Goal: Task Accomplishment & Management: Manage account settings

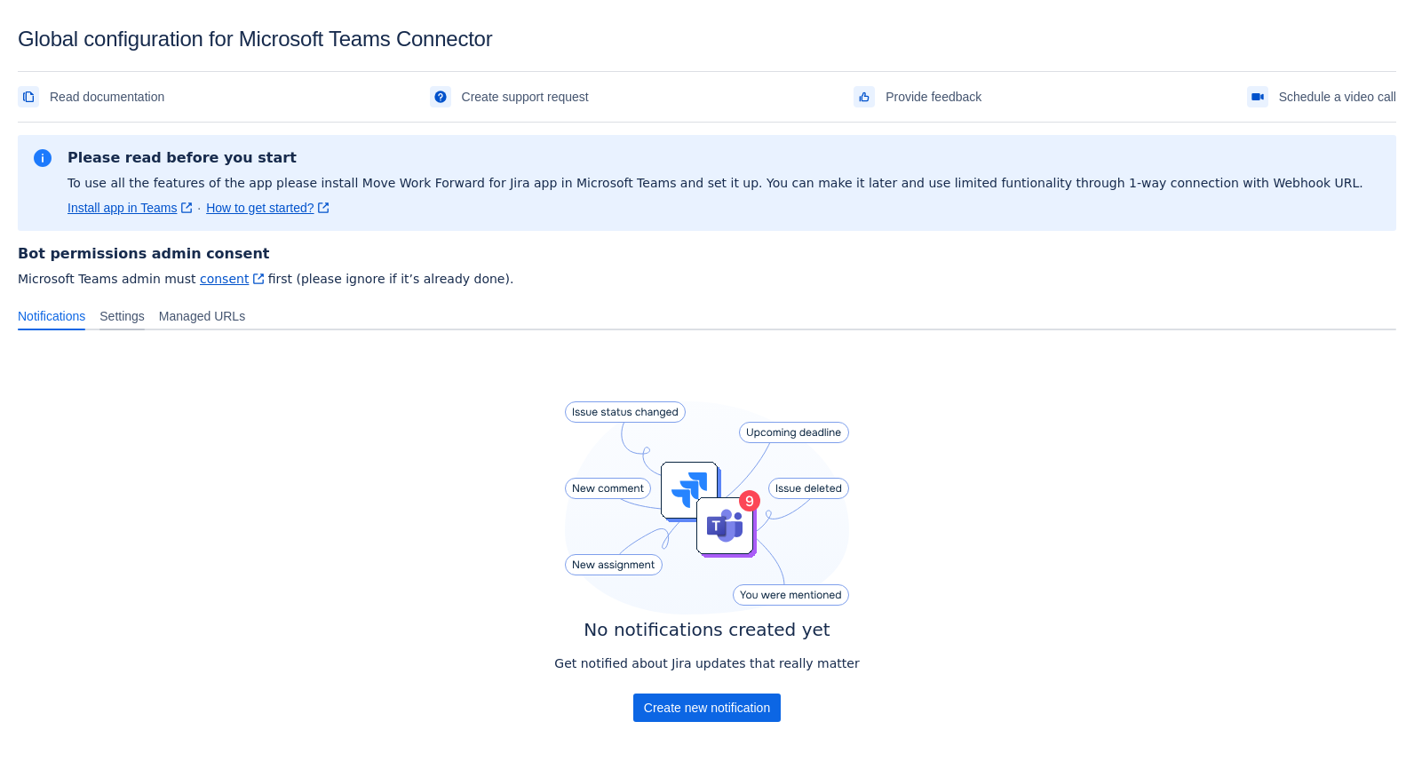
click at [113, 321] on span "Settings" at bounding box center [121, 316] width 45 height 18
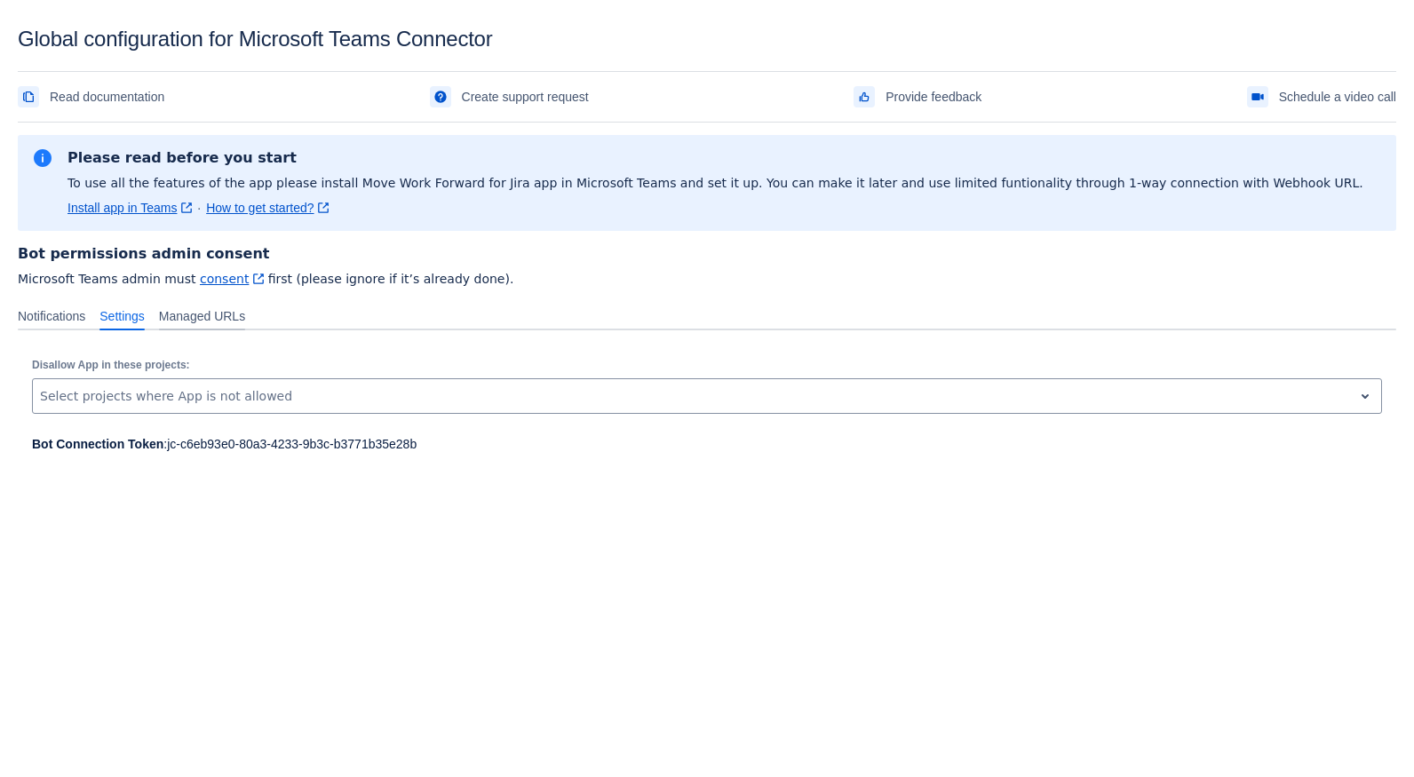
click at [240, 317] on span "Managed URLs" at bounding box center [202, 316] width 86 height 18
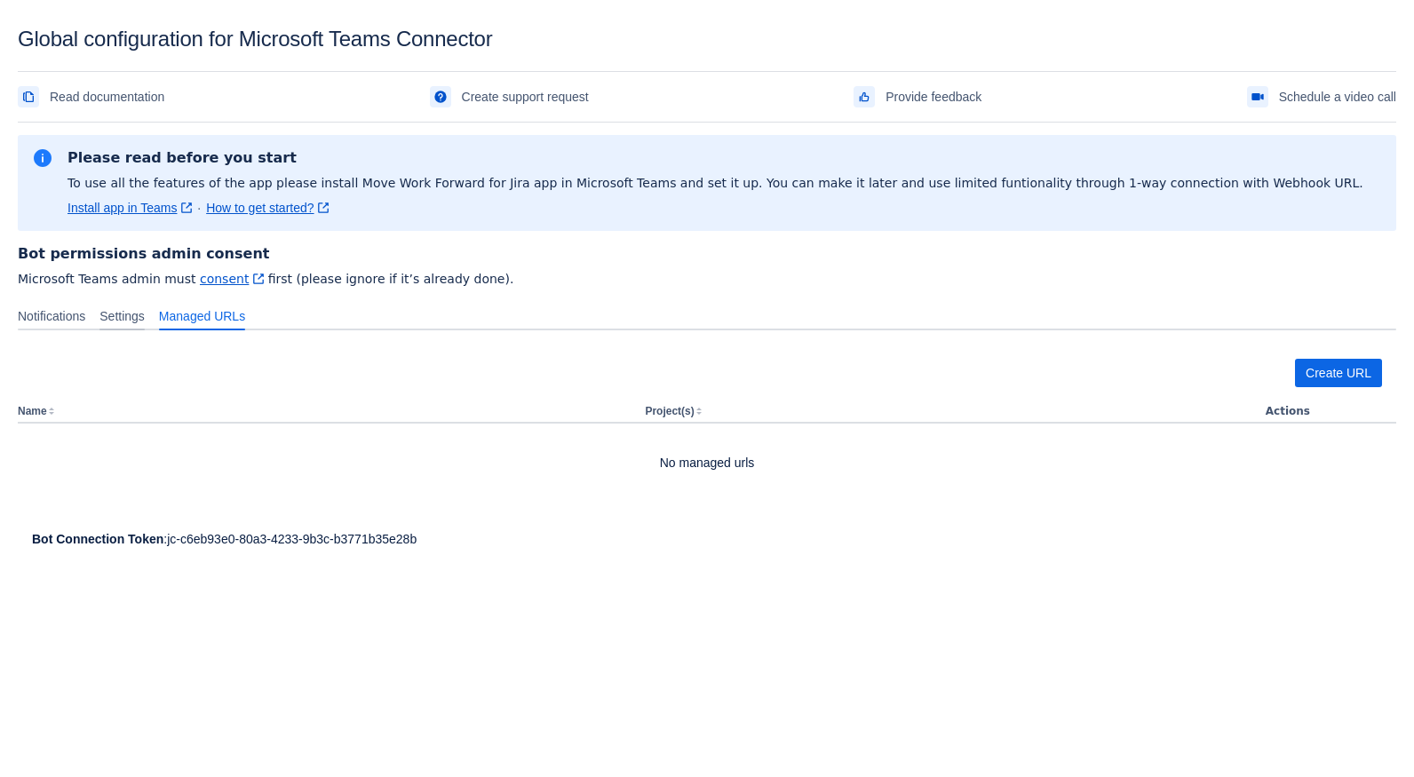
click at [115, 320] on span "Settings" at bounding box center [121, 316] width 45 height 18
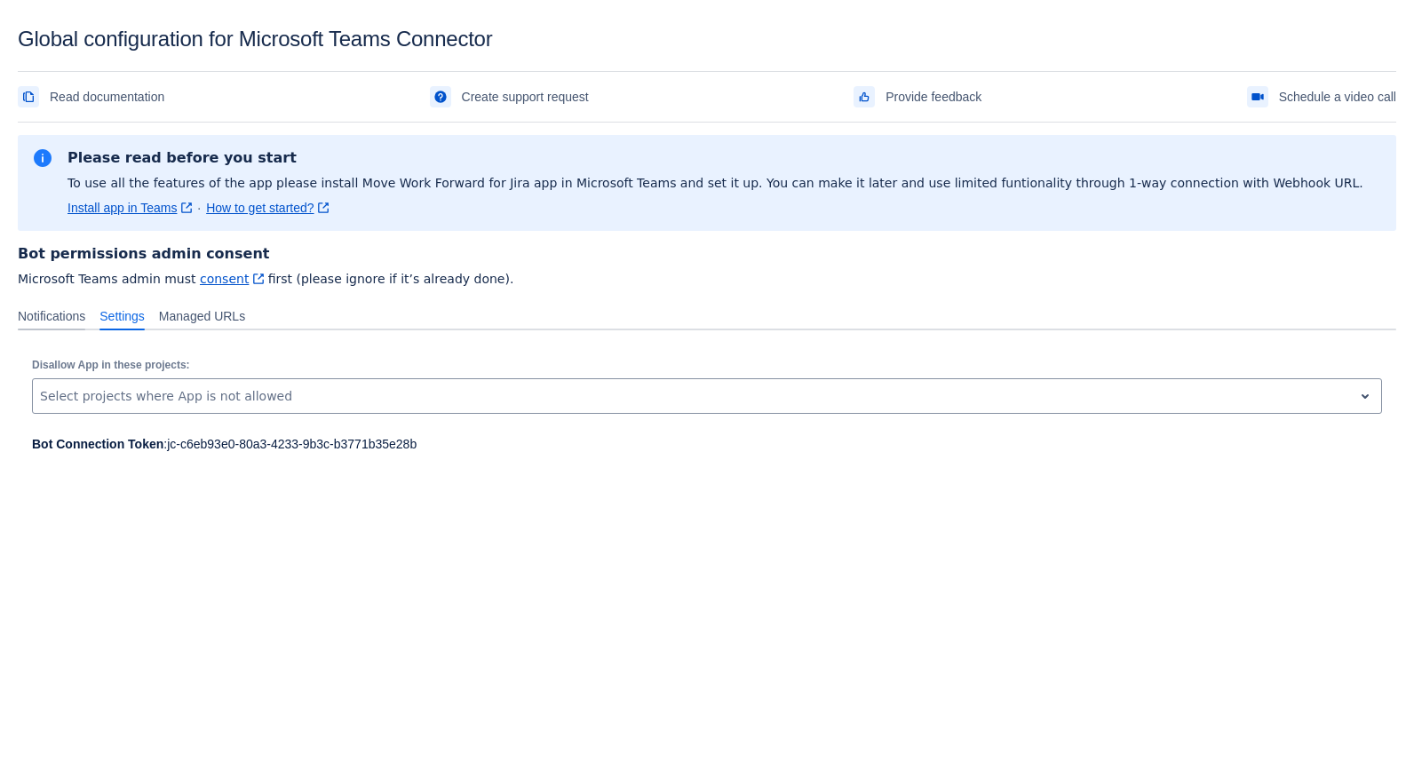
click at [56, 316] on span "Notifications" at bounding box center [51, 316] width 67 height 18
